Goal: Complete application form

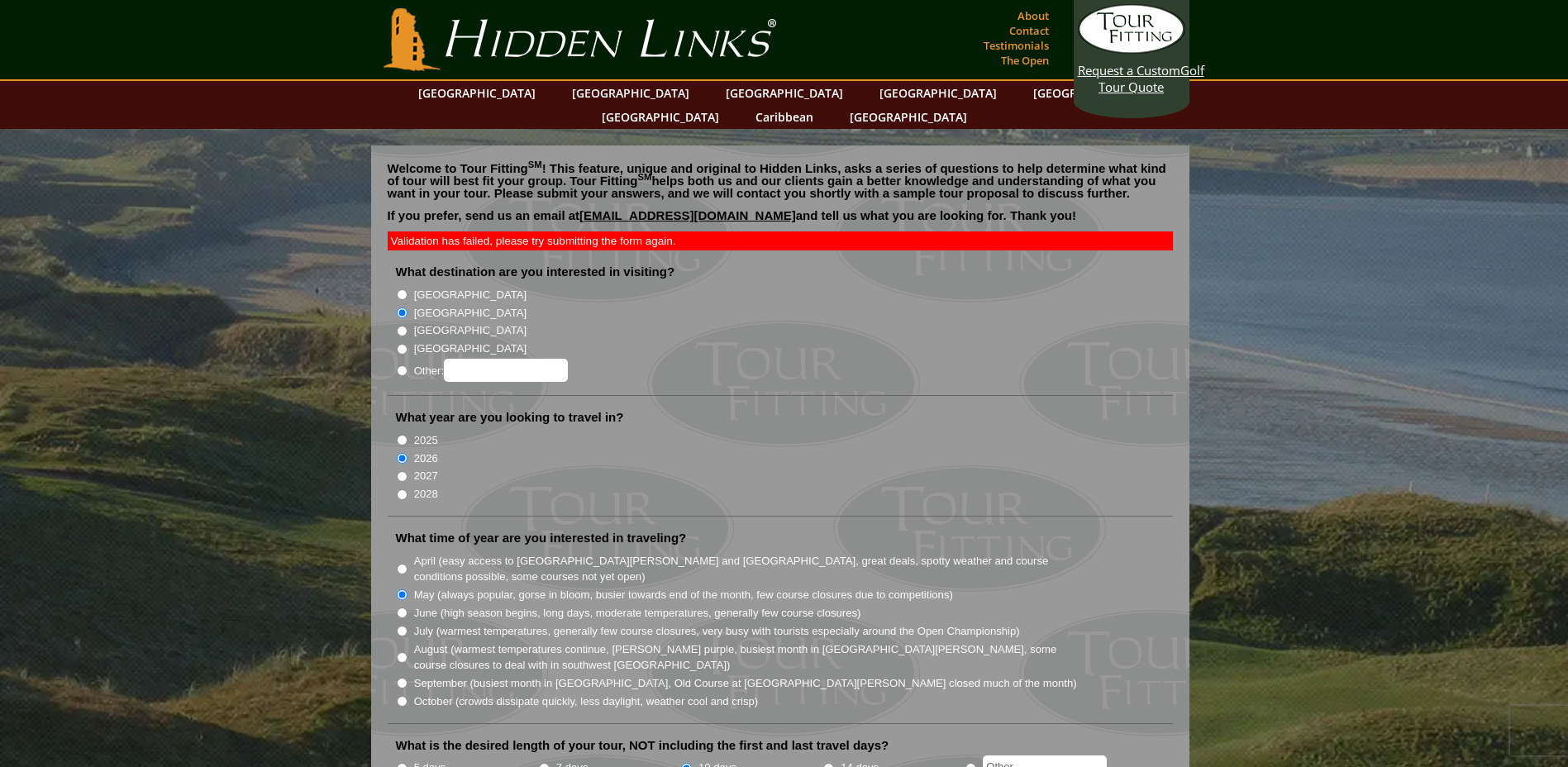
click at [401, 289] on input "[GEOGRAPHIC_DATA]" at bounding box center [402, 294] width 11 height 11
radio input "true"
click at [400, 308] on input "[GEOGRAPHIC_DATA]" at bounding box center [402, 313] width 11 height 11
radio input "true"
click at [402, 365] on input "Other:" at bounding box center [402, 371] width 11 height 11
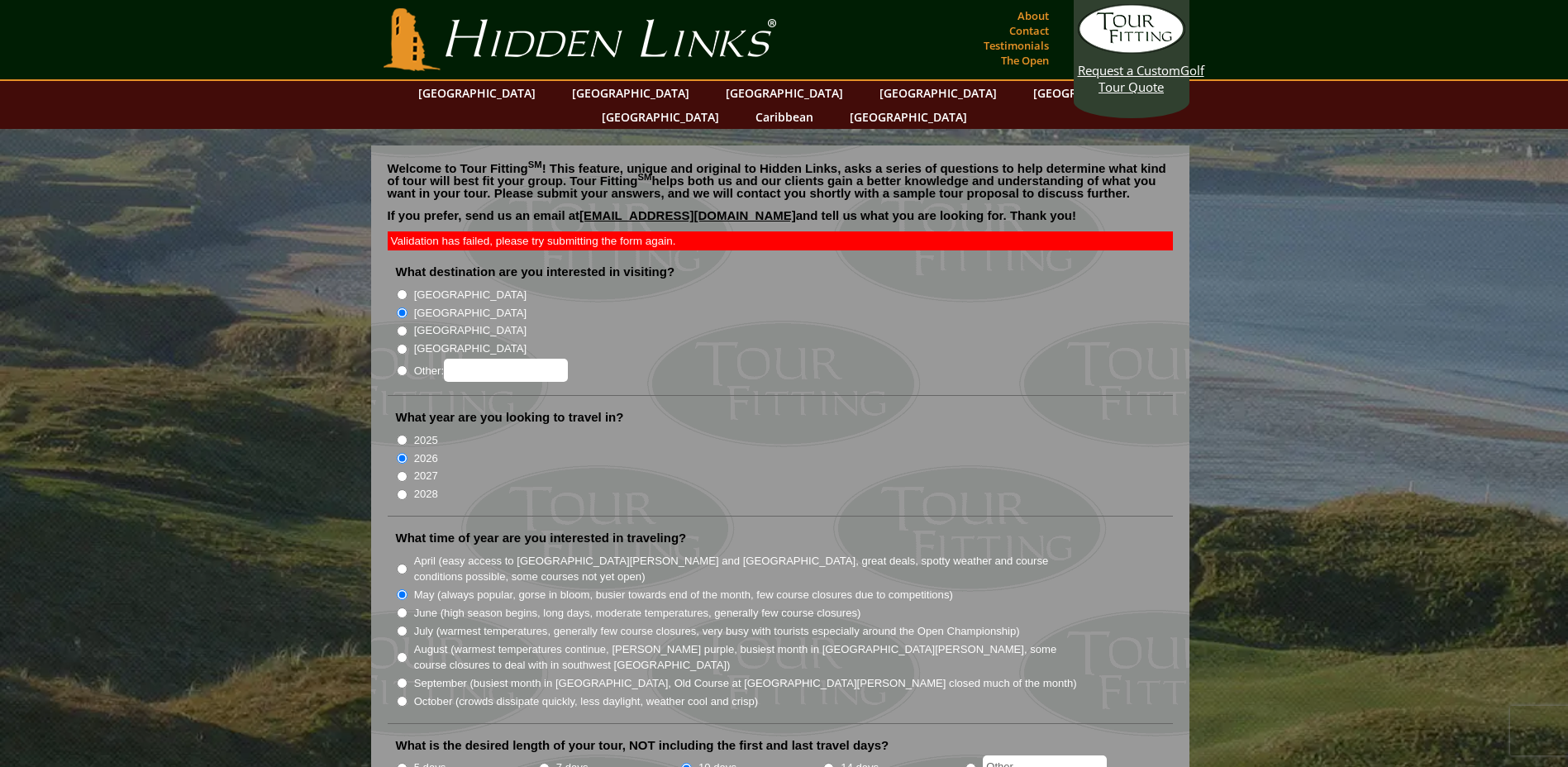
radio input "true"
click at [469, 358] on input "Other:" at bounding box center [505, 370] width 124 height 23
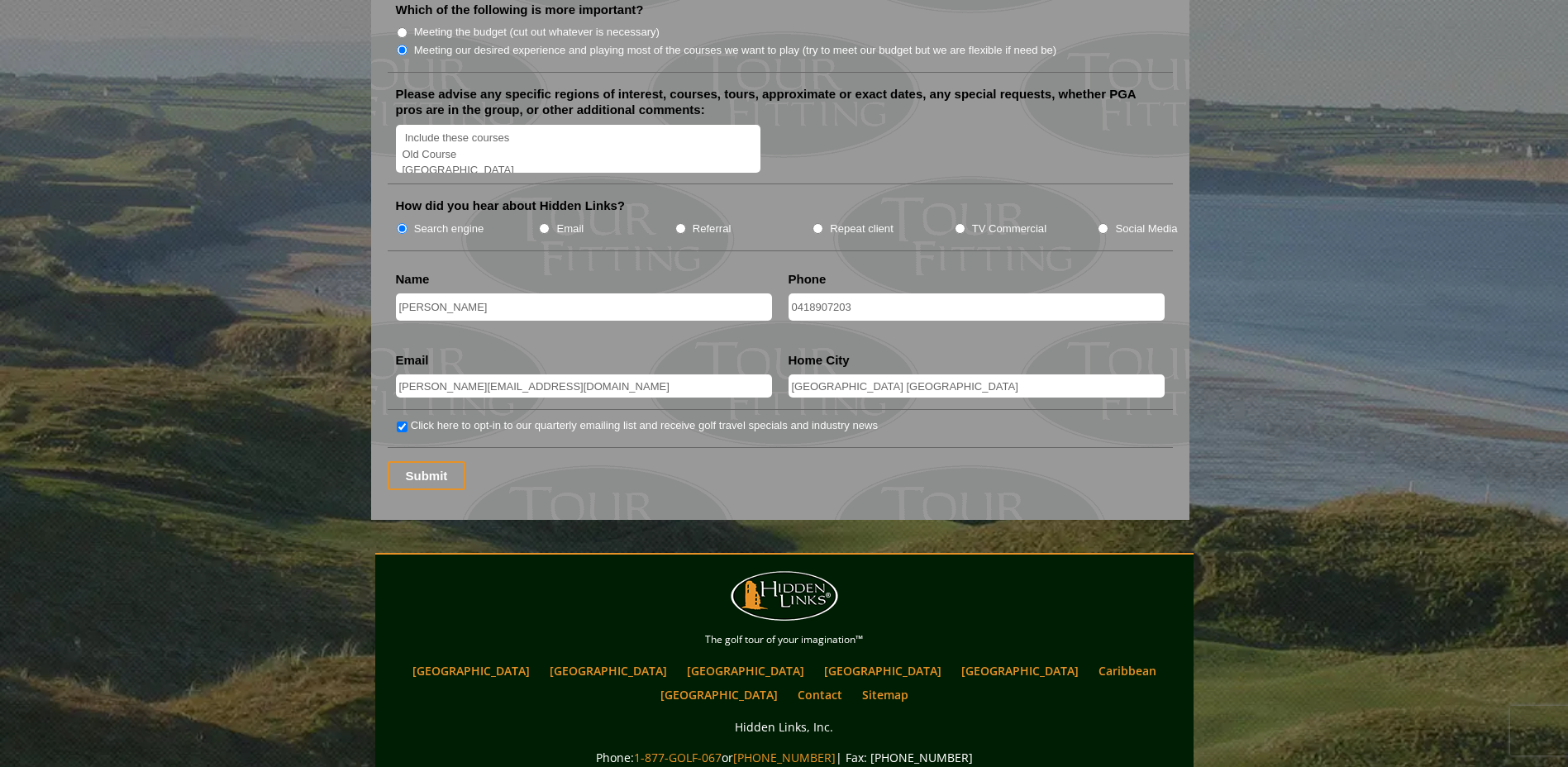
scroll to position [2067, 0]
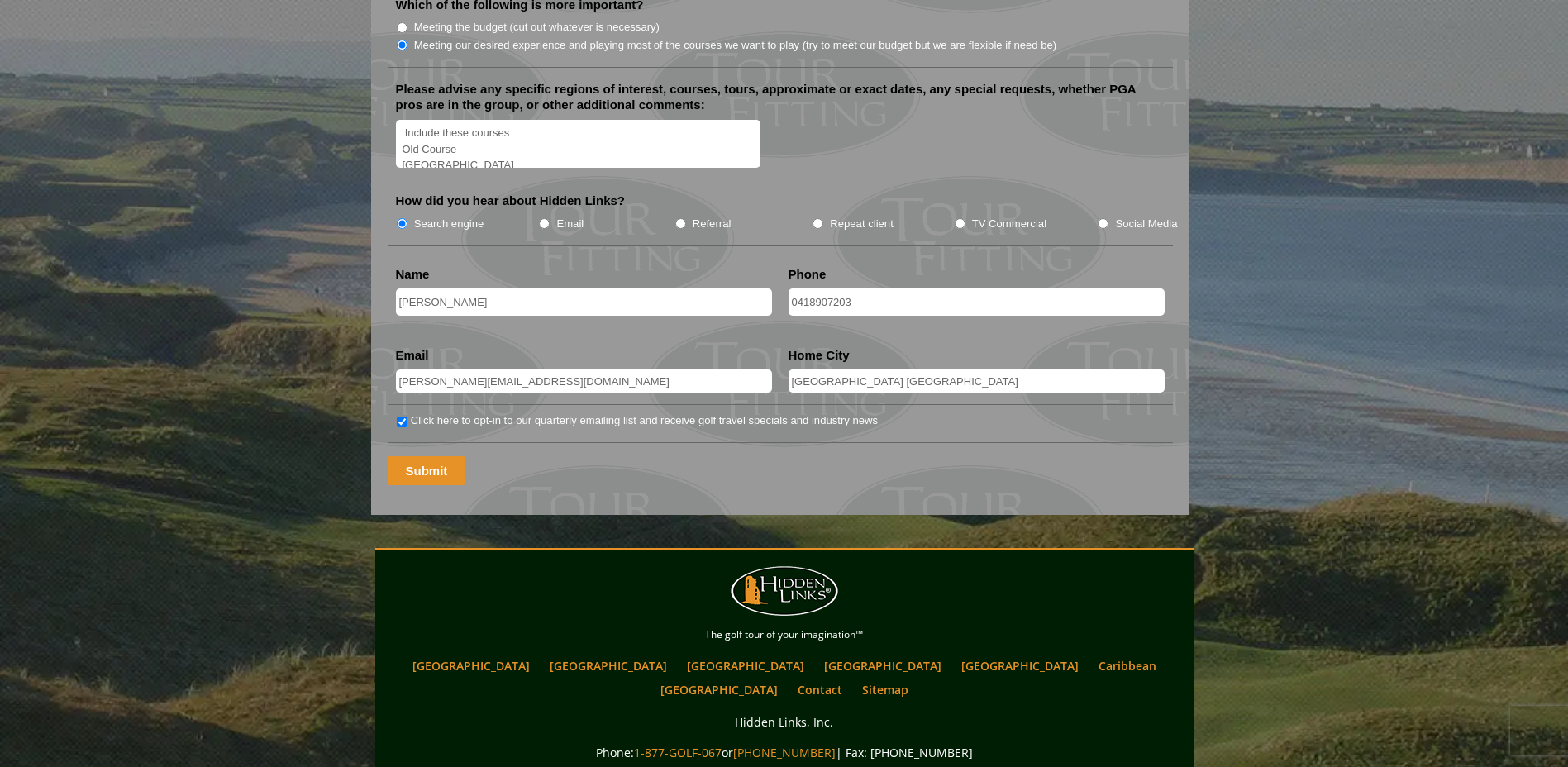
type input "[GEOGRAPHIC_DATA] & [GEOGRAPHIC_DATA]"
click at [423, 457] on input "Submit" at bounding box center [426, 471] width 78 height 29
